Goal: Information Seeking & Learning: Learn about a topic

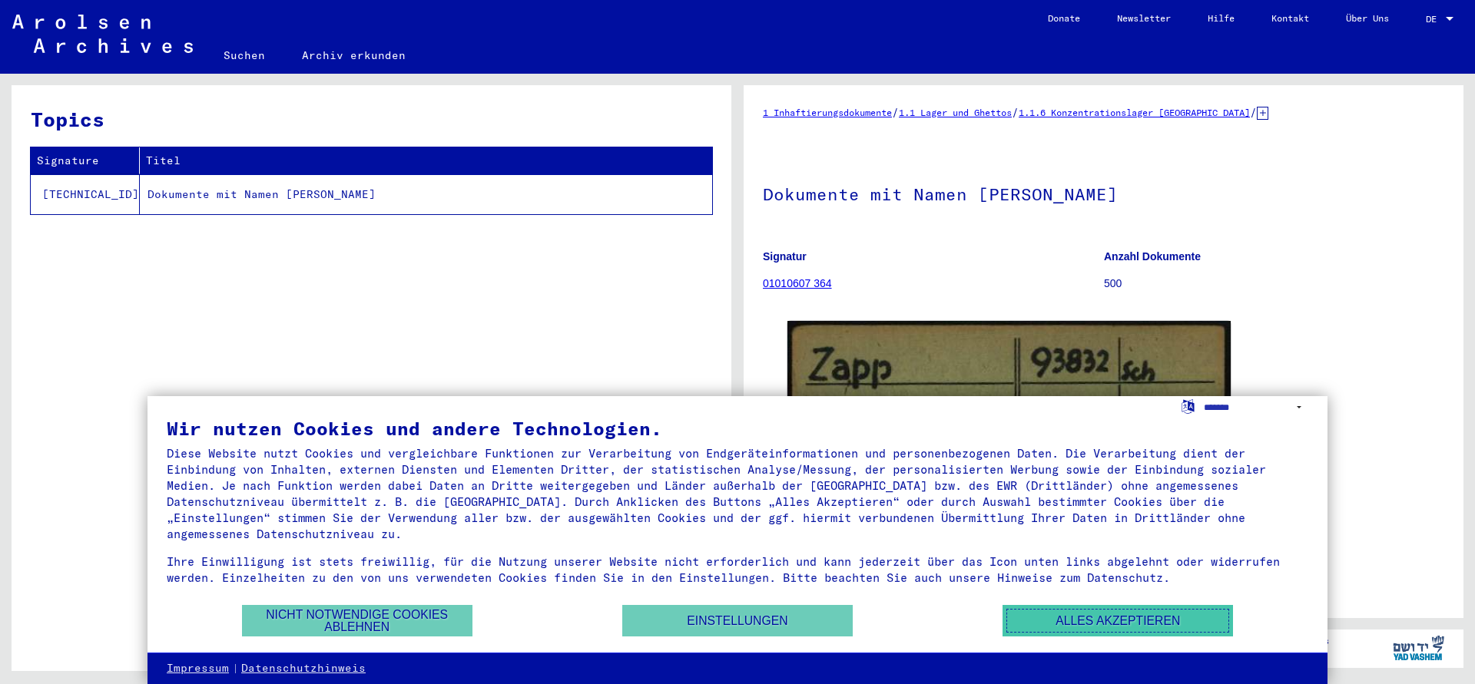
click at [1053, 615] on button "Alles akzeptieren" at bounding box center [1118, 620] width 230 height 31
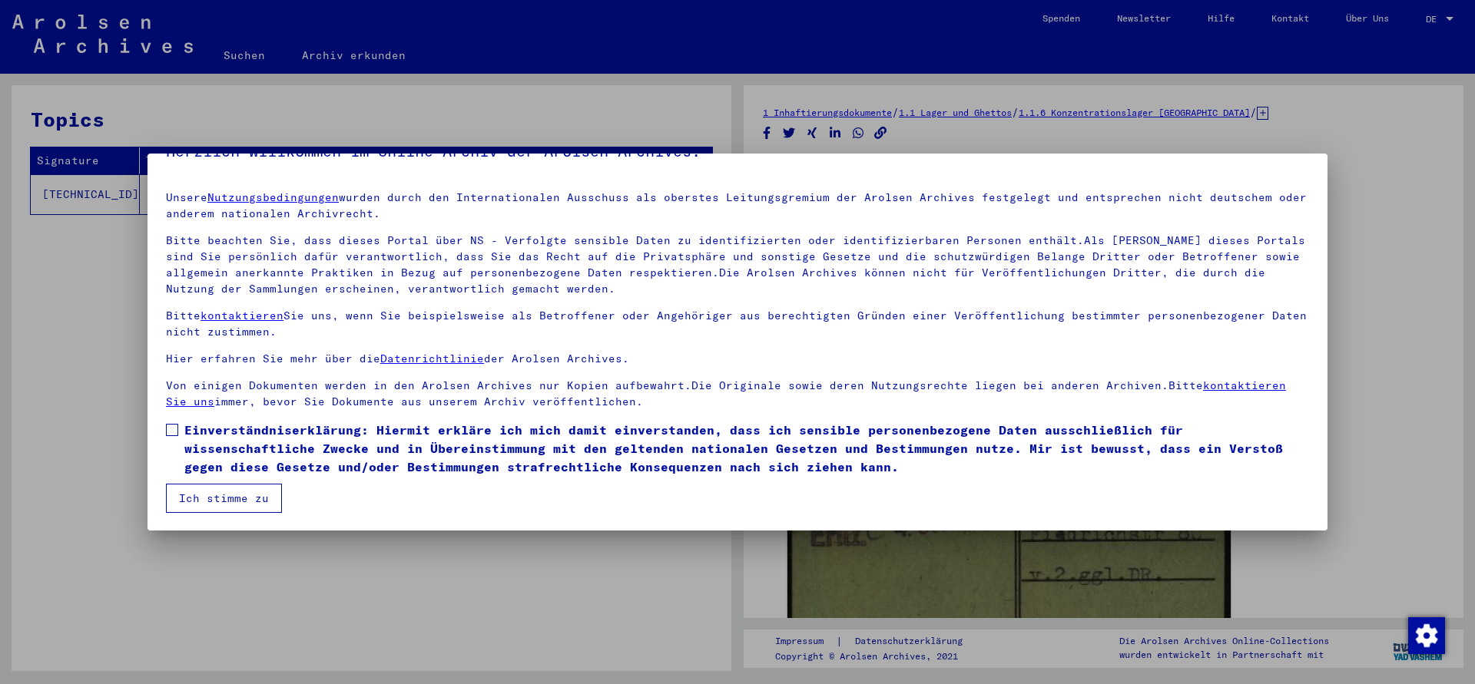
scroll to position [34, 0]
click at [264, 488] on button "Ich stimme zu" at bounding box center [224, 497] width 116 height 29
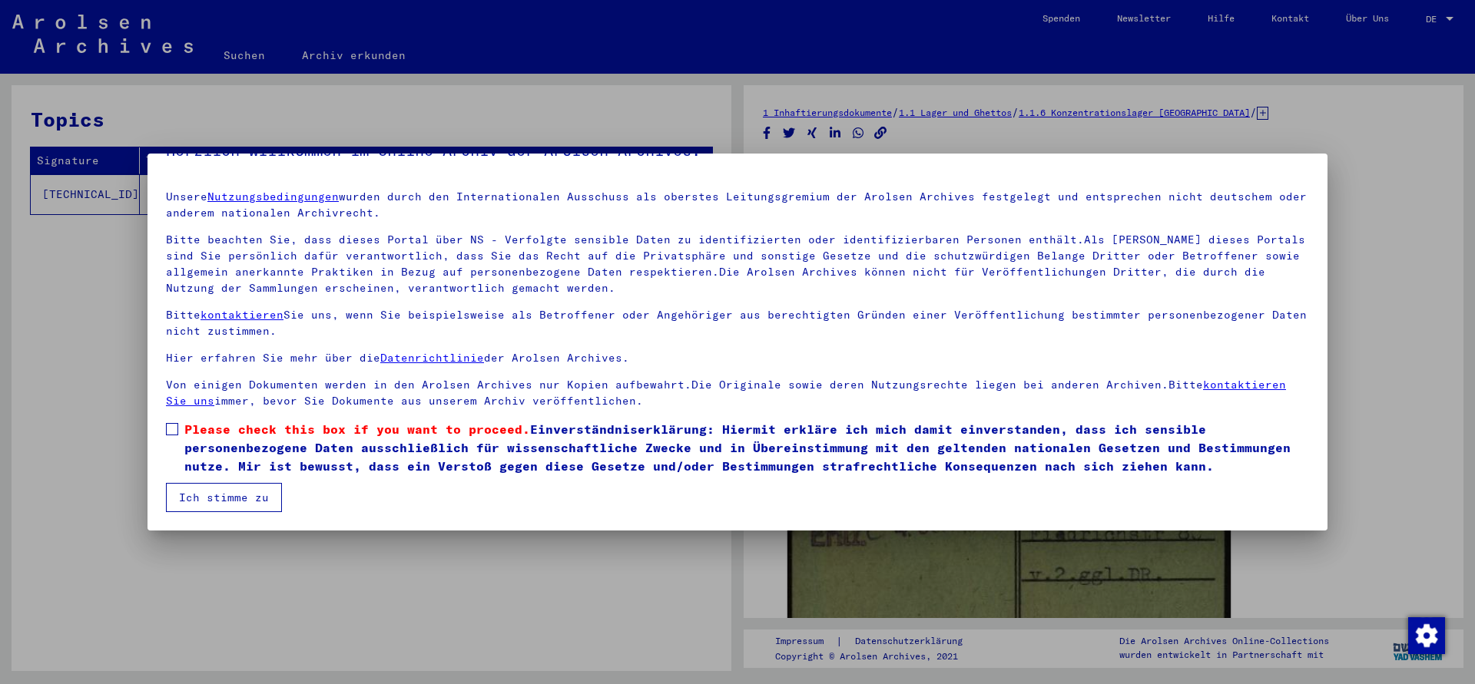
click at [173, 428] on span at bounding box center [172, 429] width 12 height 12
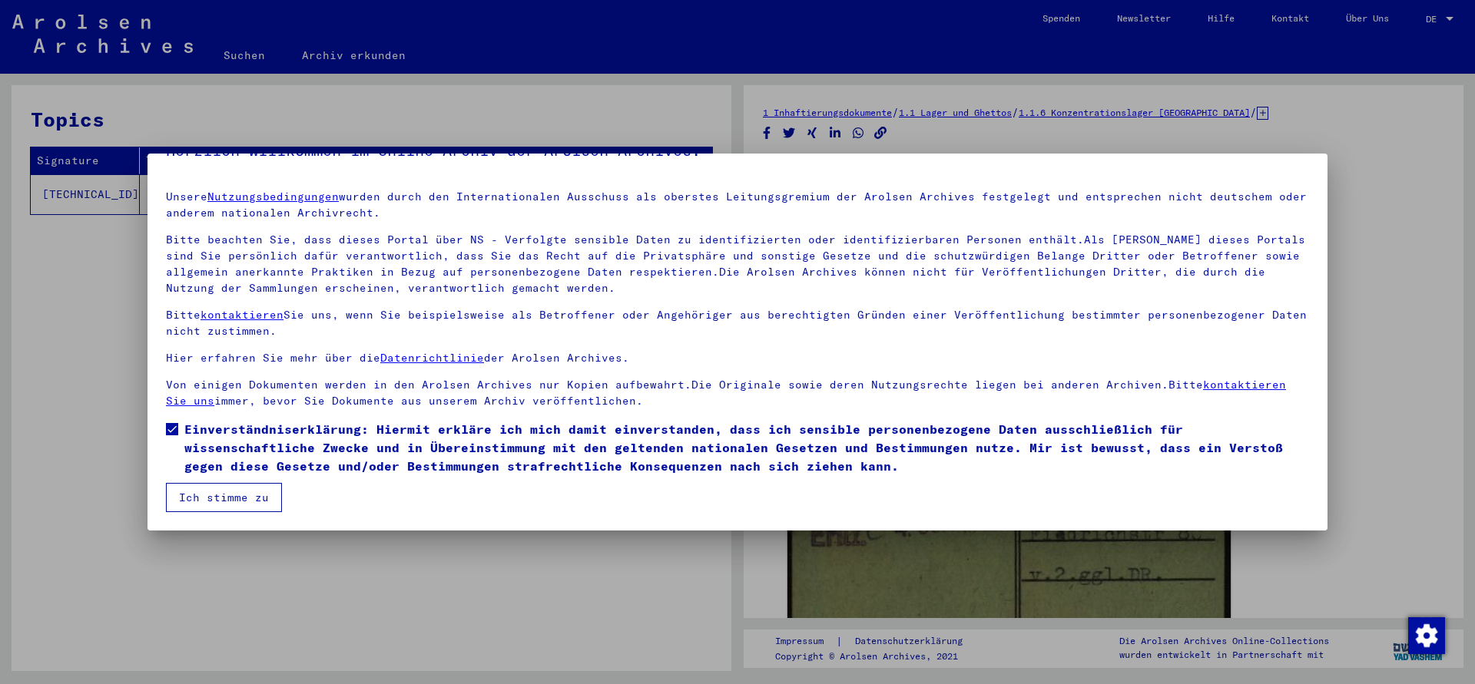
click at [256, 485] on button "Ich stimme zu" at bounding box center [224, 497] width 116 height 29
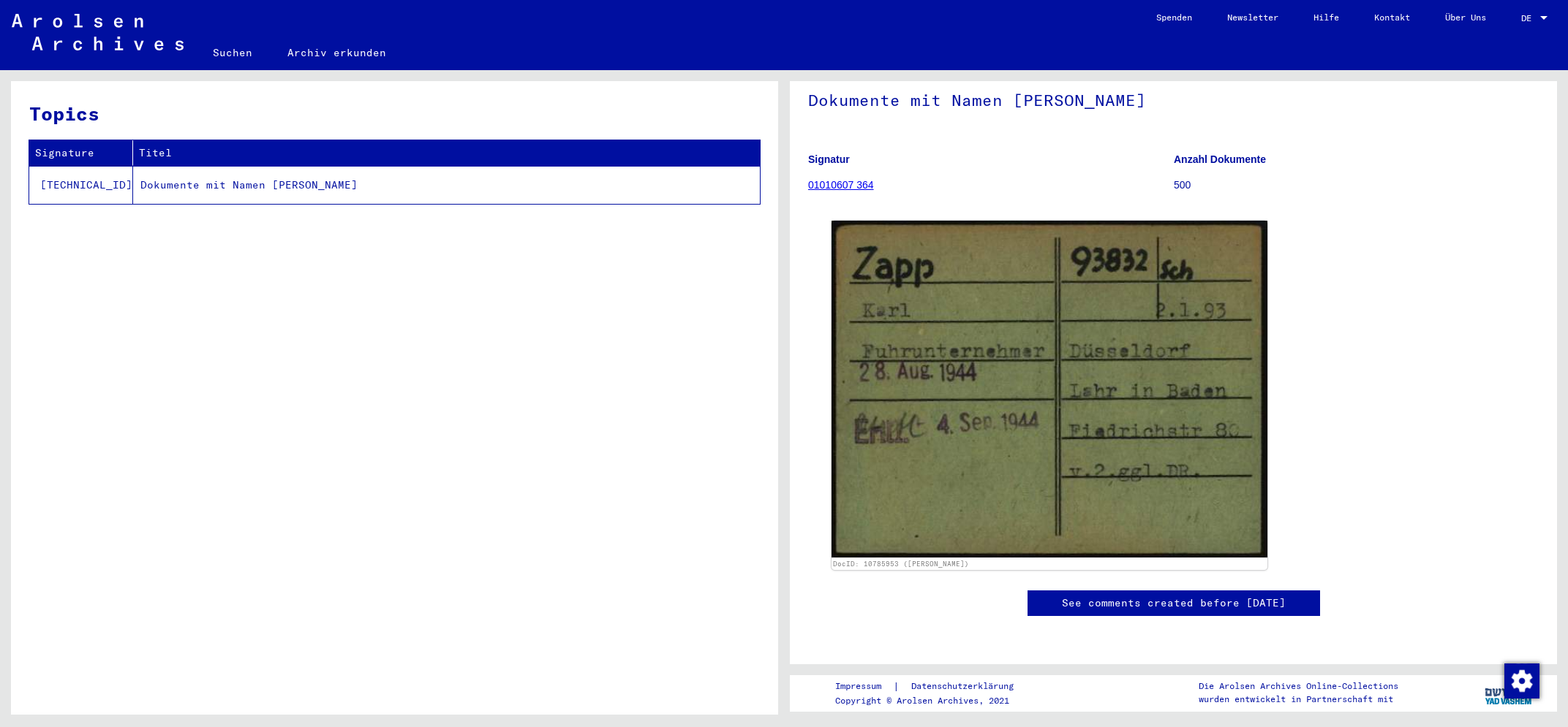
scroll to position [1, 0]
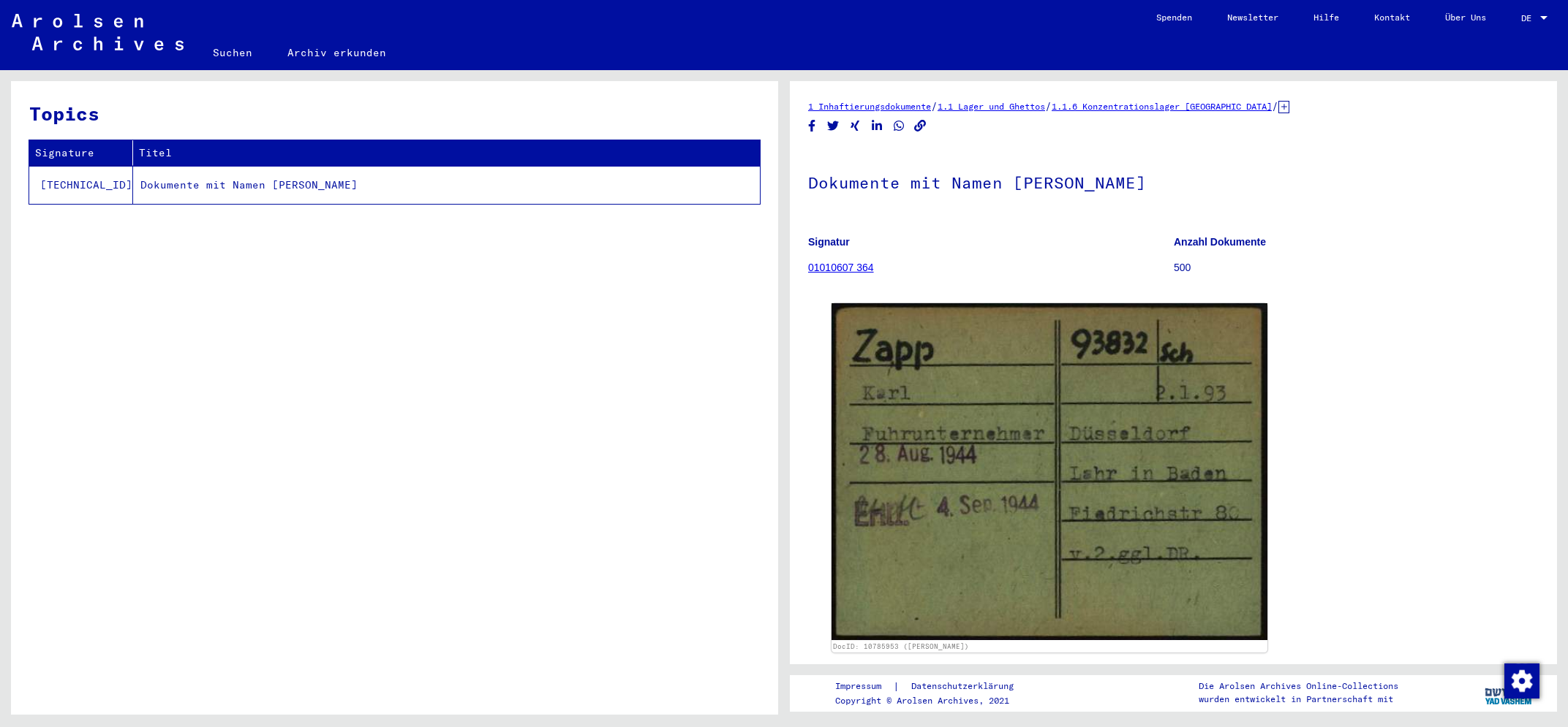
click at [842, 268] on link "01010607 364" at bounding box center [841, 267] width 66 height 11
click at [833, 269] on link "01010607 364" at bounding box center [841, 267] width 66 height 11
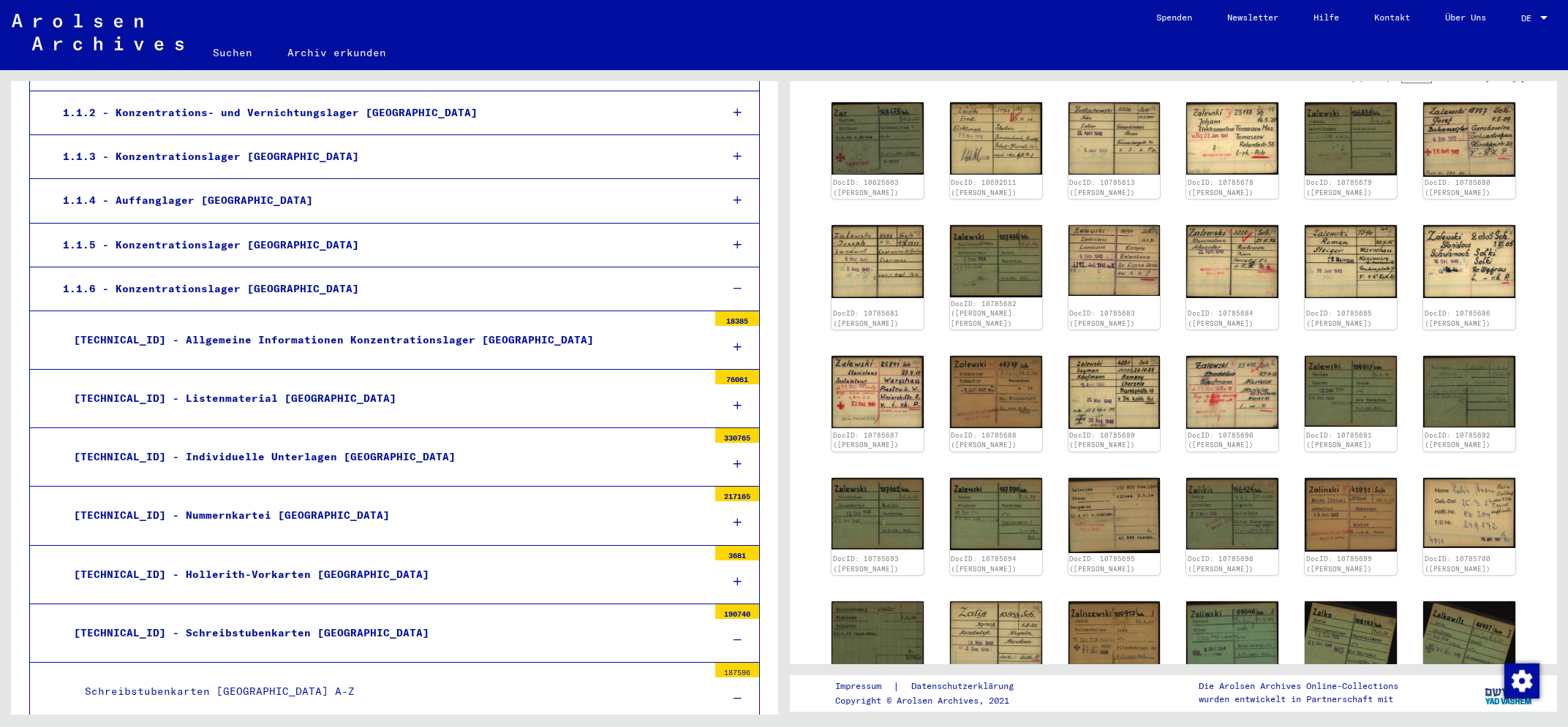
scroll to position [314, 0]
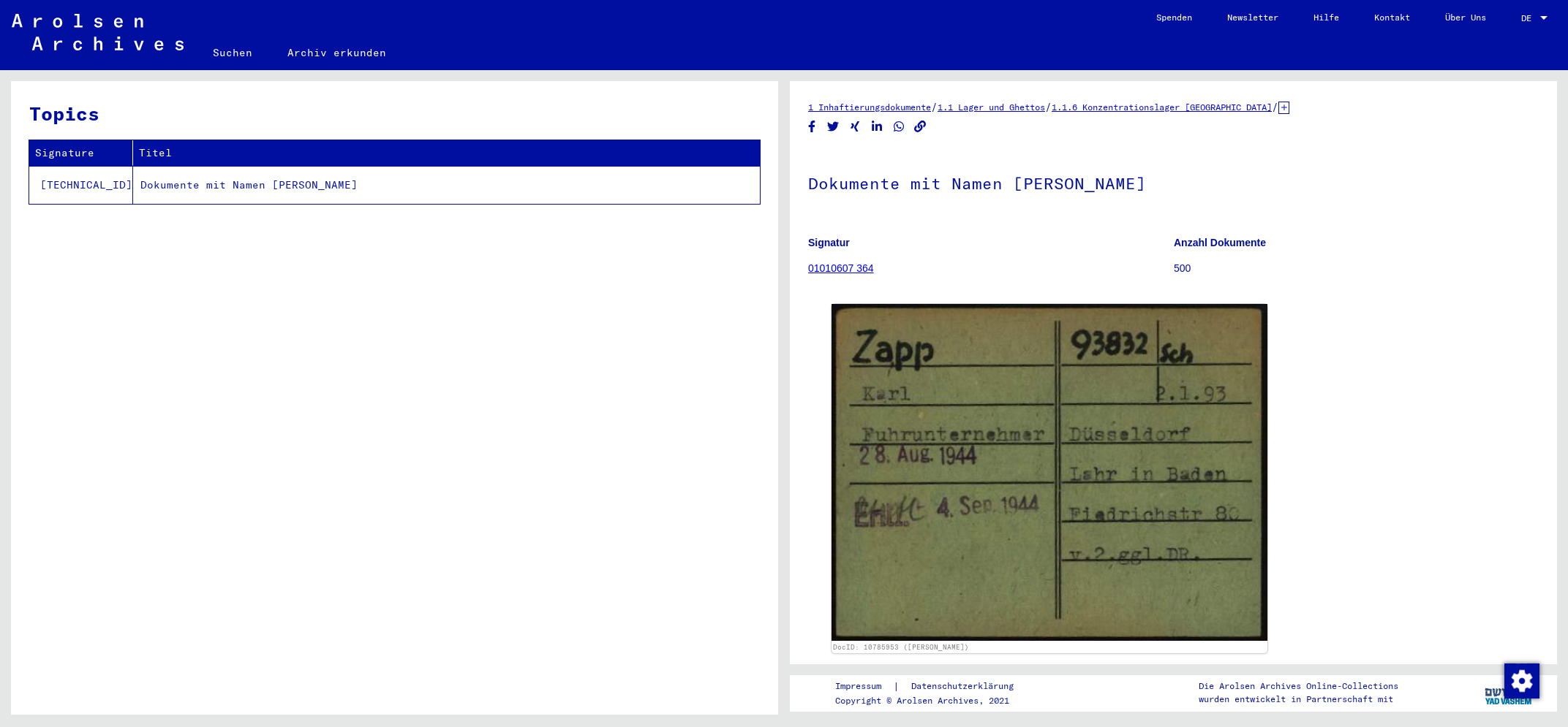
click at [859, 269] on link "01010607 364" at bounding box center [841, 268] width 66 height 11
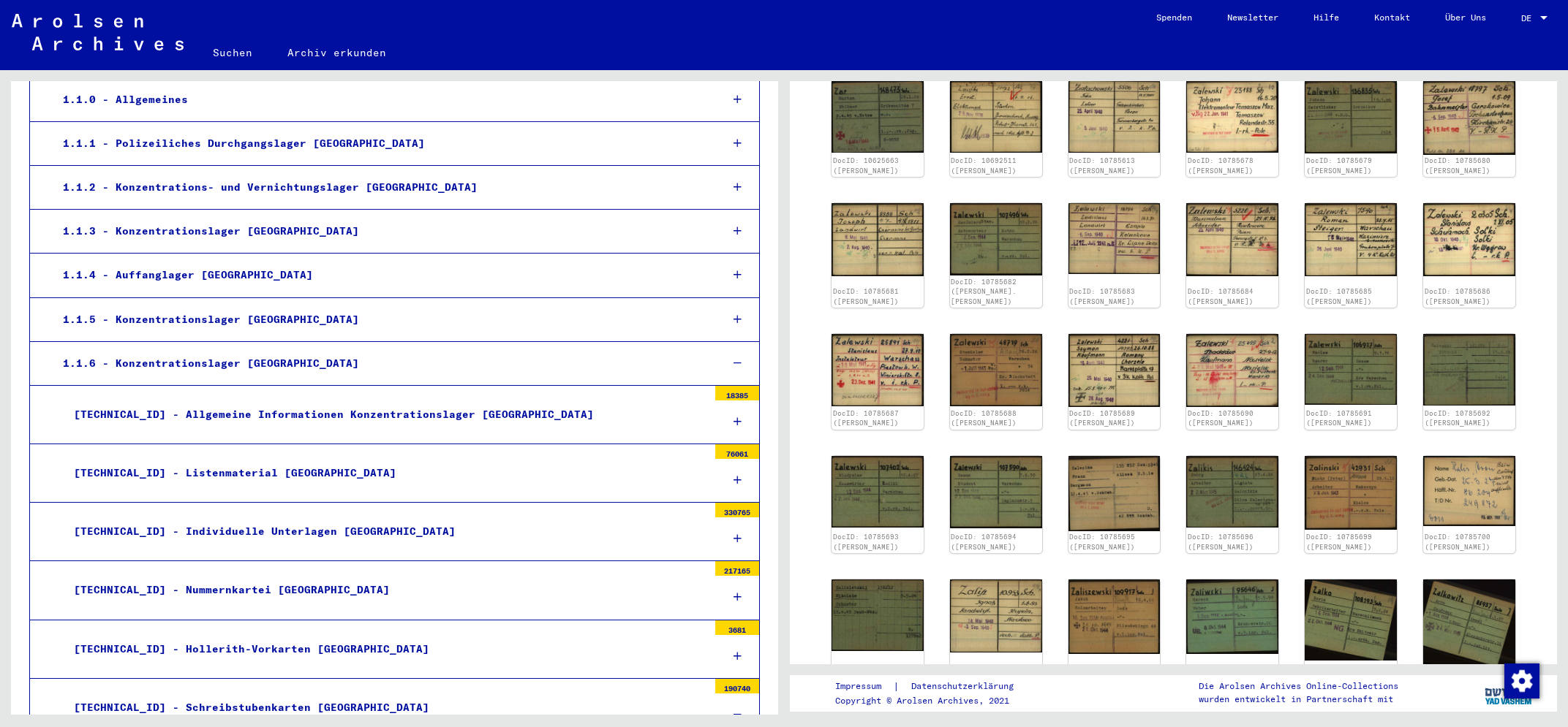
scroll to position [235, 0]
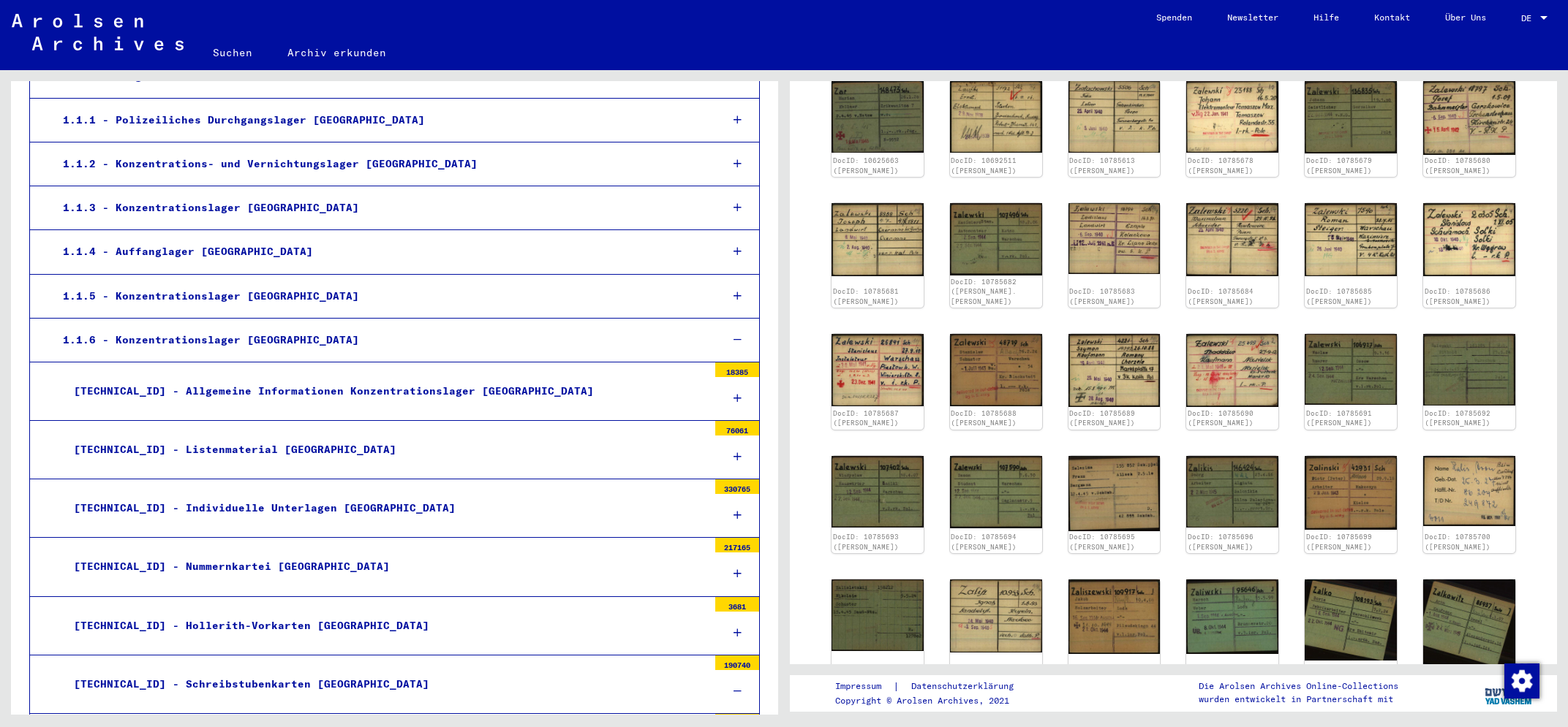
click at [735, 395] on icon at bounding box center [738, 398] width 8 height 10
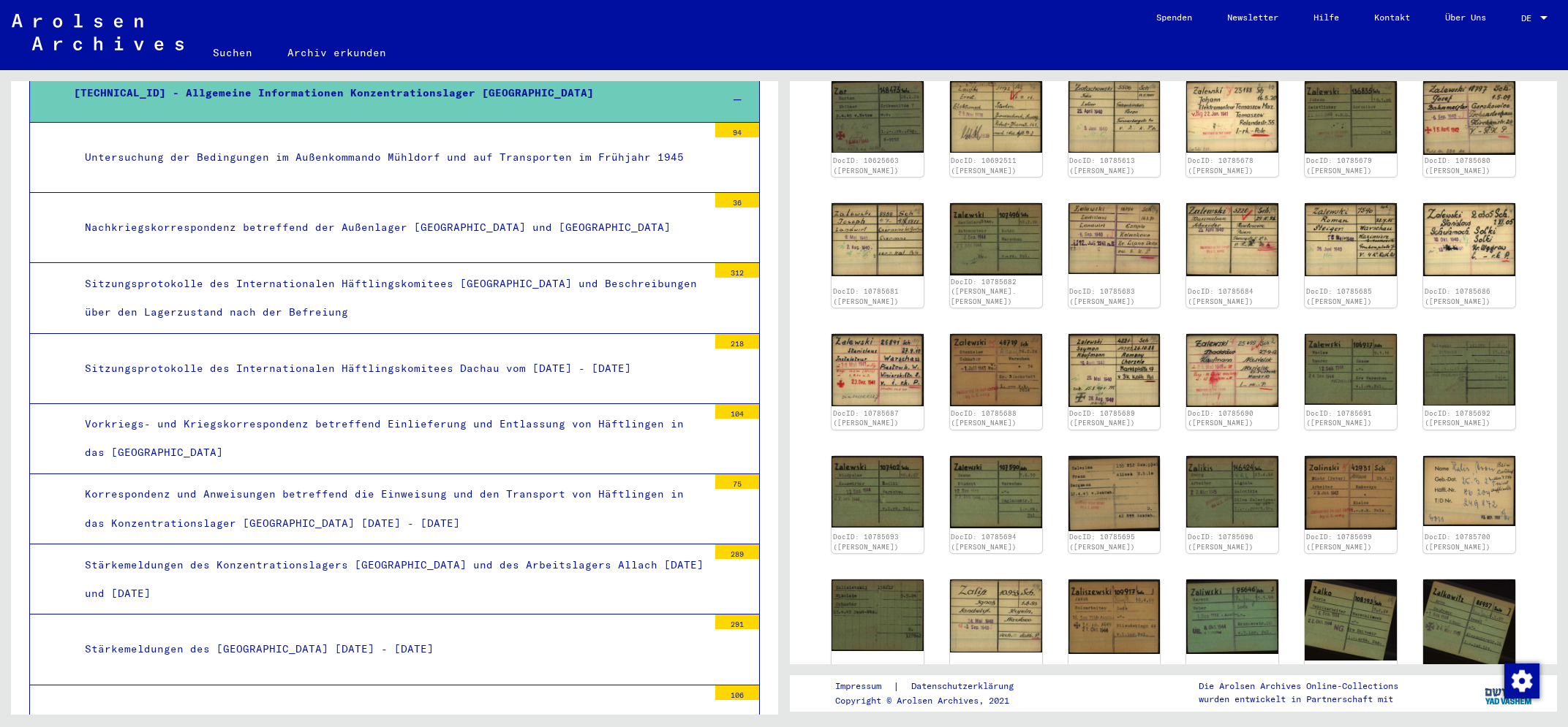
scroll to position [548, 0]
